Goal: Task Accomplishment & Management: Manage account settings

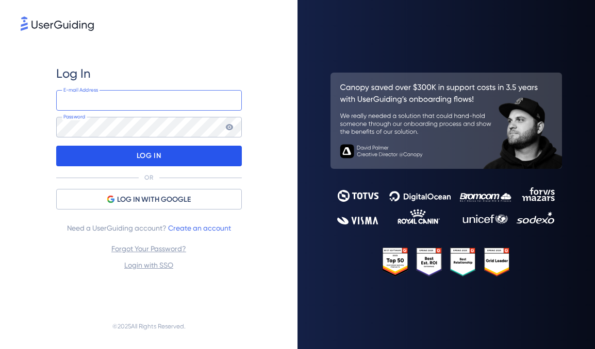
type input "[EMAIL_ADDRESS][DOMAIN_NAME]"
click at [173, 161] on div "LOG IN" at bounding box center [148, 156] width 185 height 21
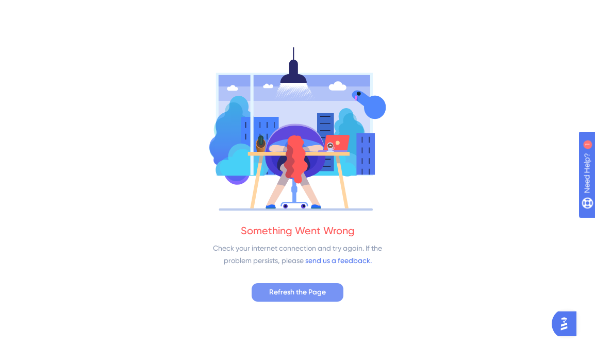
click at [275, 293] on span "Refresh the Page" at bounding box center [297, 292] width 57 height 12
